Goal: Navigation & Orientation: Understand site structure

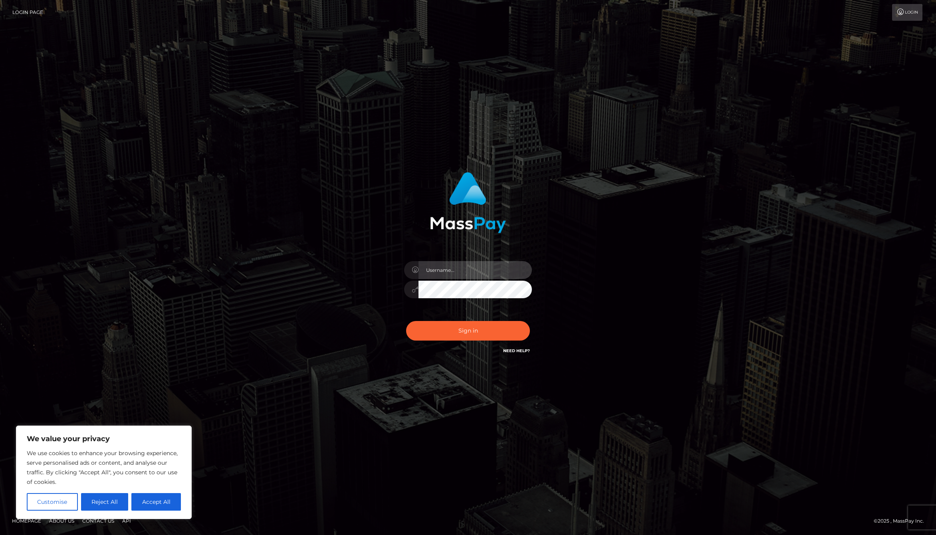
click at [454, 272] on input "text" at bounding box center [474, 270] width 113 height 18
click at [0, 535] on com-1password-button at bounding box center [0, 535] width 0 height 0
type input "jackson.whop"
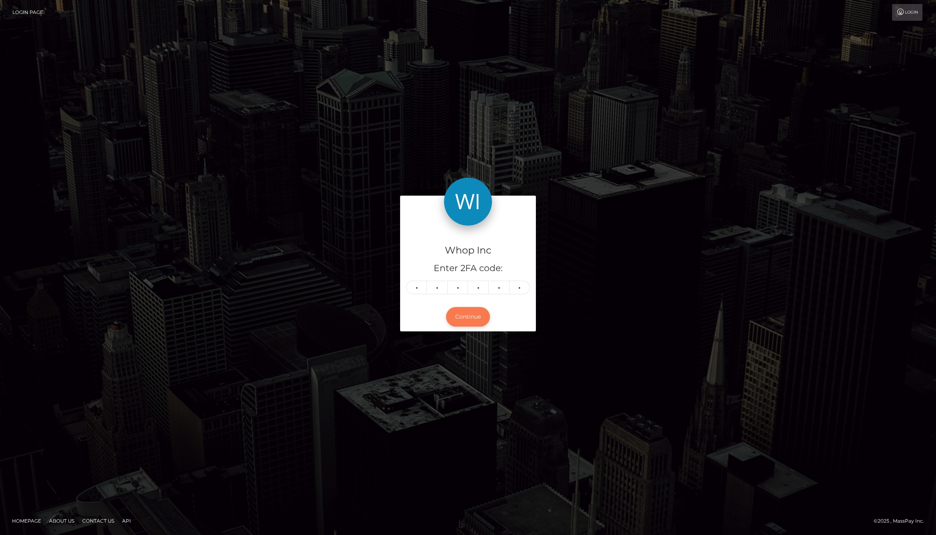
click at [470, 322] on button "Continue" at bounding box center [468, 317] width 44 height 20
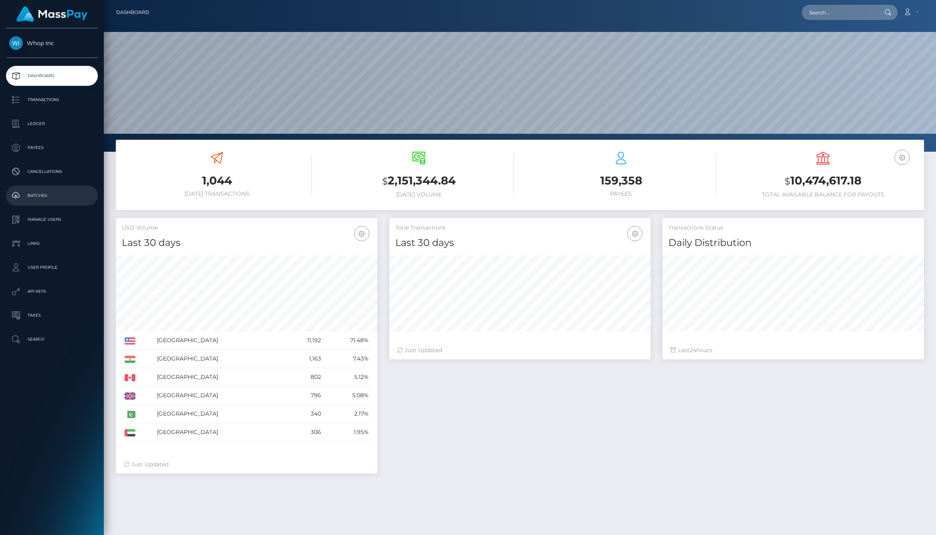
scroll to position [141, 262]
click at [44, 100] on p "Transactions" at bounding box center [51, 100] width 85 height 12
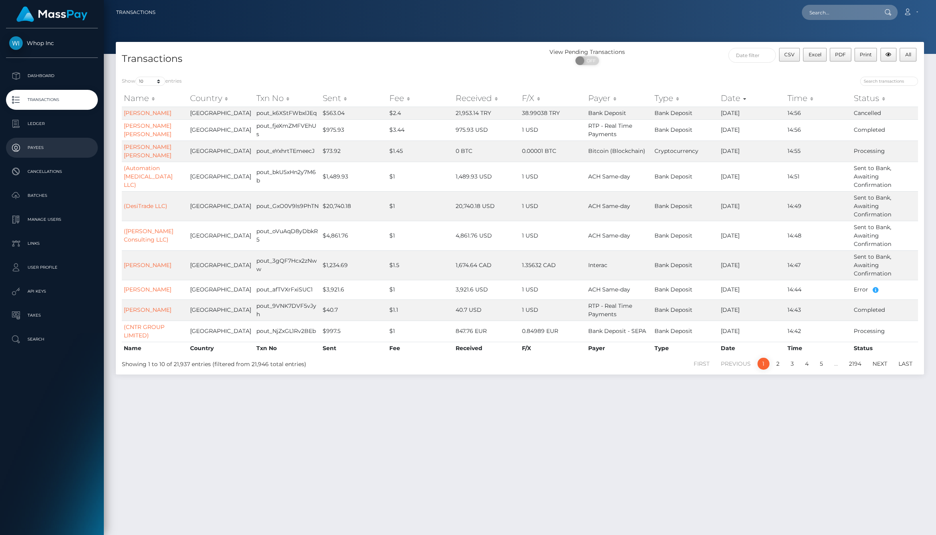
click at [61, 150] on p "Payees" at bounding box center [51, 148] width 85 height 12
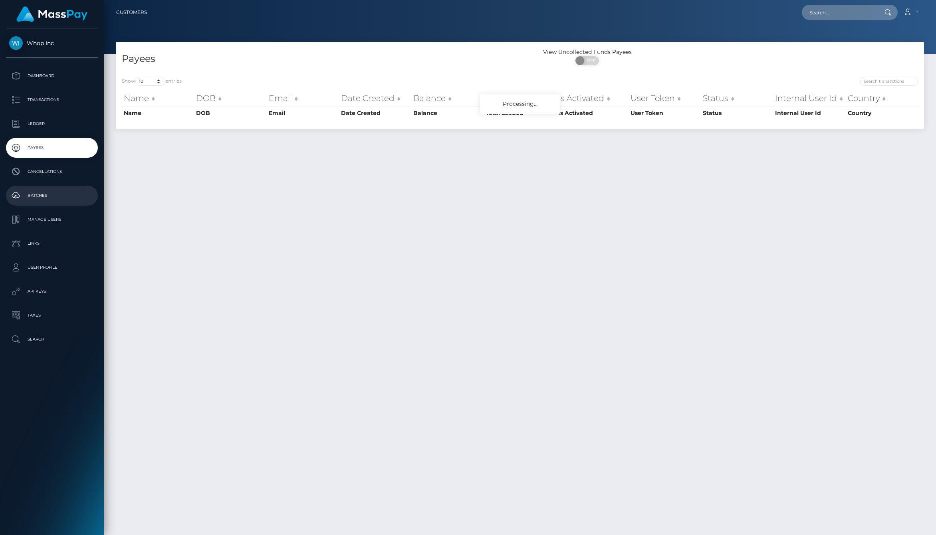
click at [55, 194] on p "Batches" at bounding box center [51, 196] width 85 height 12
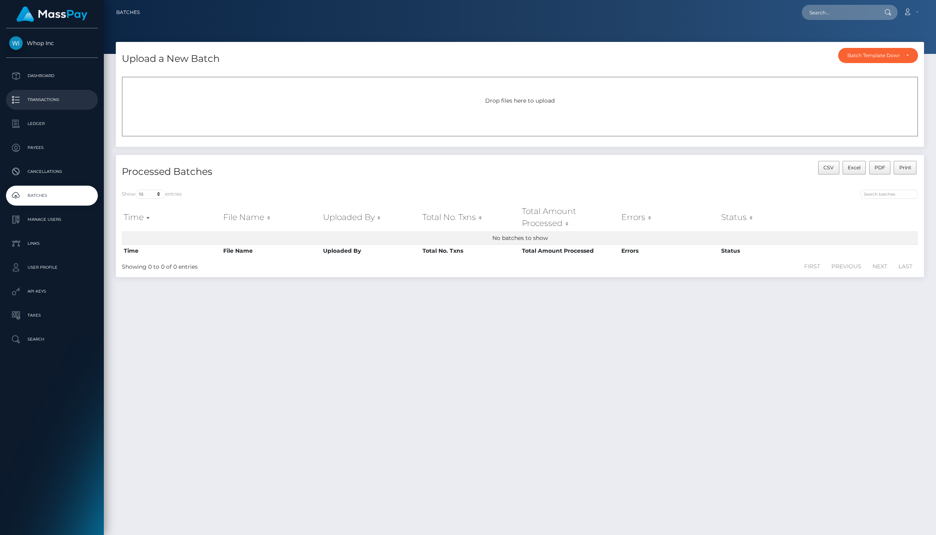
click at [42, 92] on link "Transactions" at bounding box center [52, 100] width 92 height 20
